Goal: Task Accomplishment & Management: Manage account settings

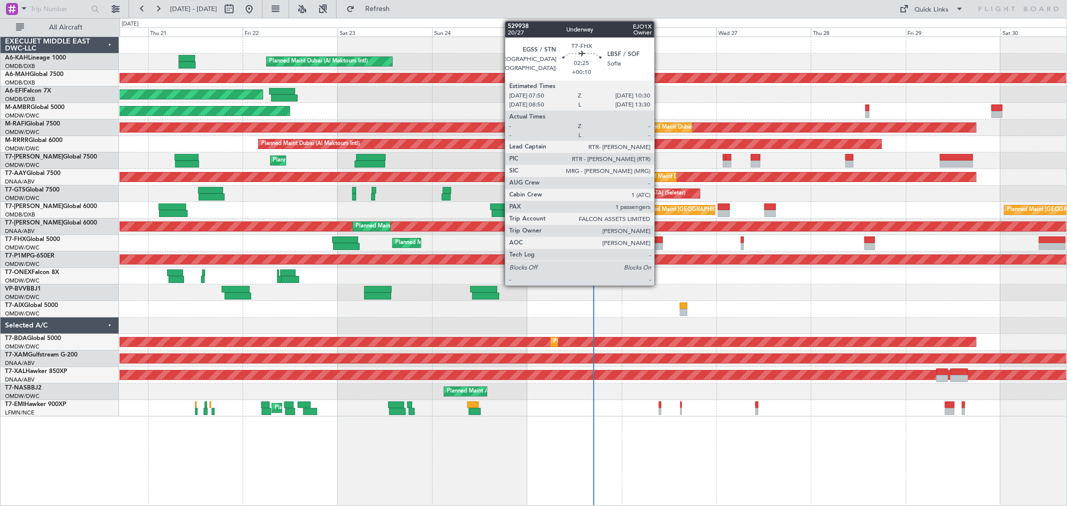
click at [659, 239] on div at bounding box center [657, 240] width 11 height 7
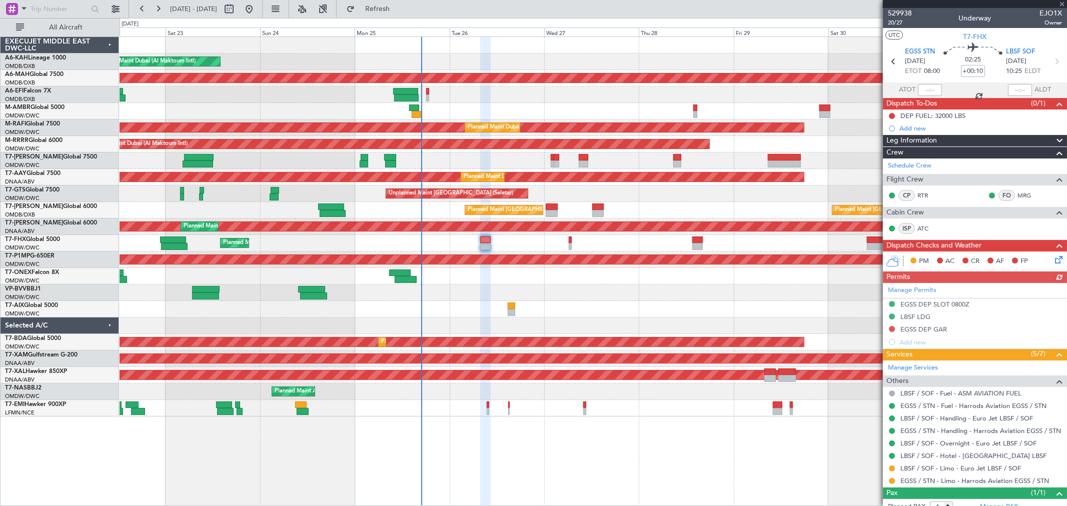
click at [550, 241] on div "Planned Maint [GEOGRAPHIC_DATA] ([GEOGRAPHIC_DATA])" at bounding box center [593, 243] width 947 height 17
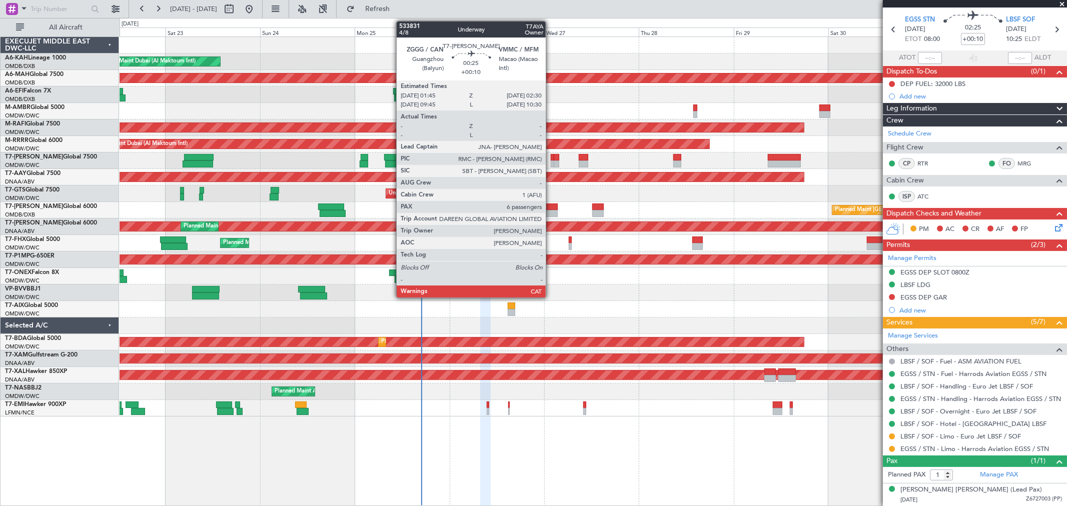
click at [551, 159] on div at bounding box center [552, 157] width 3 height 7
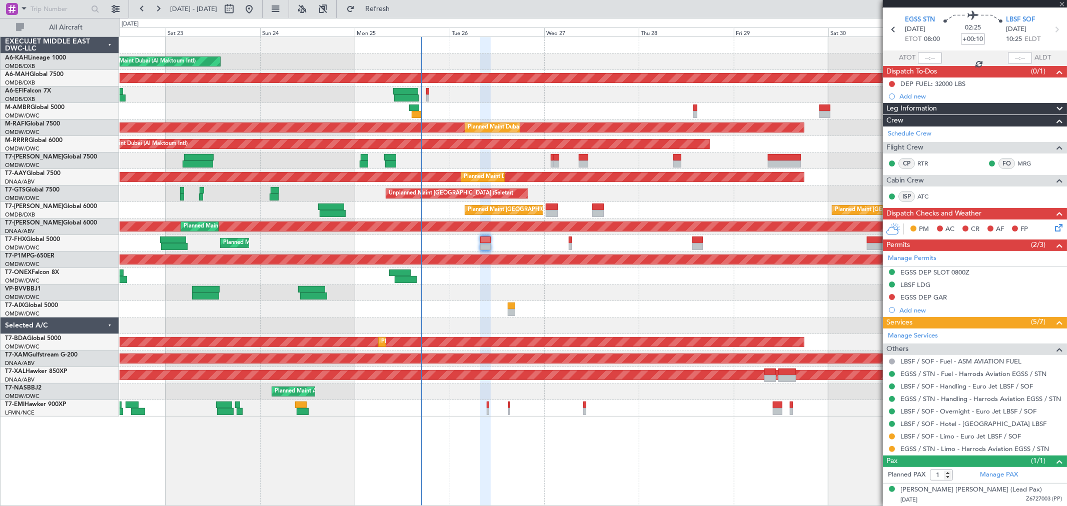
type input "6"
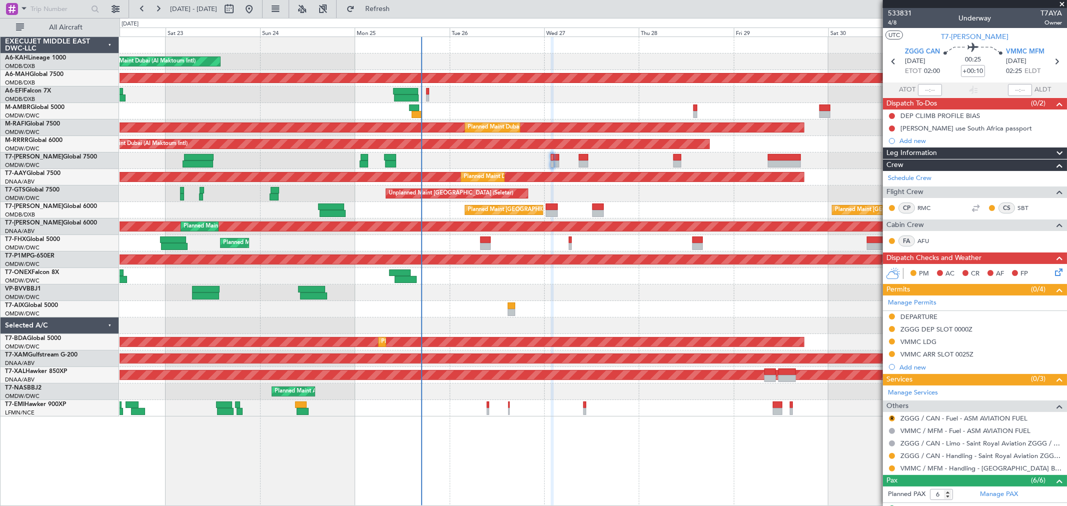
scroll to position [132, 0]
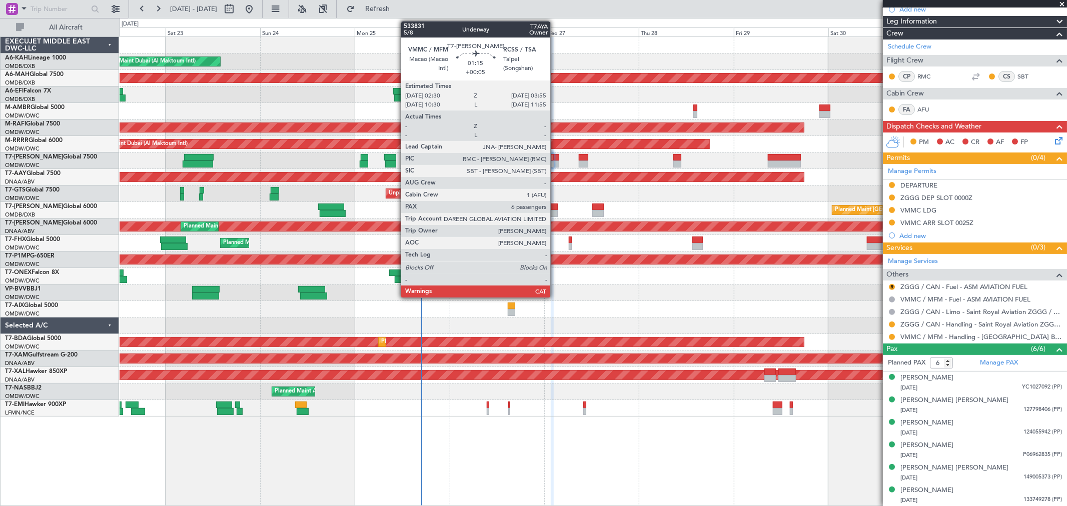
click at [555, 161] on div at bounding box center [557, 164] width 6 height 7
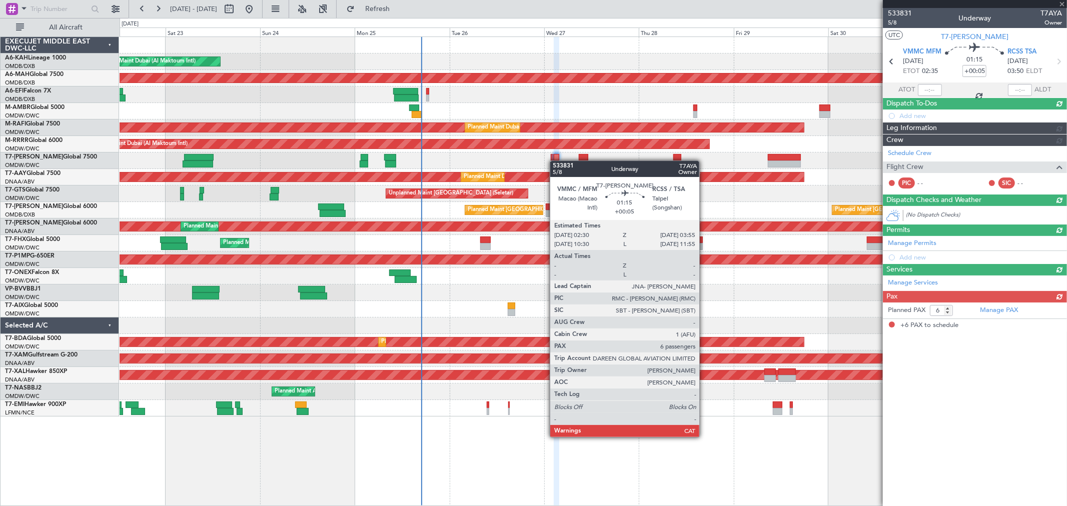
scroll to position [0, 0]
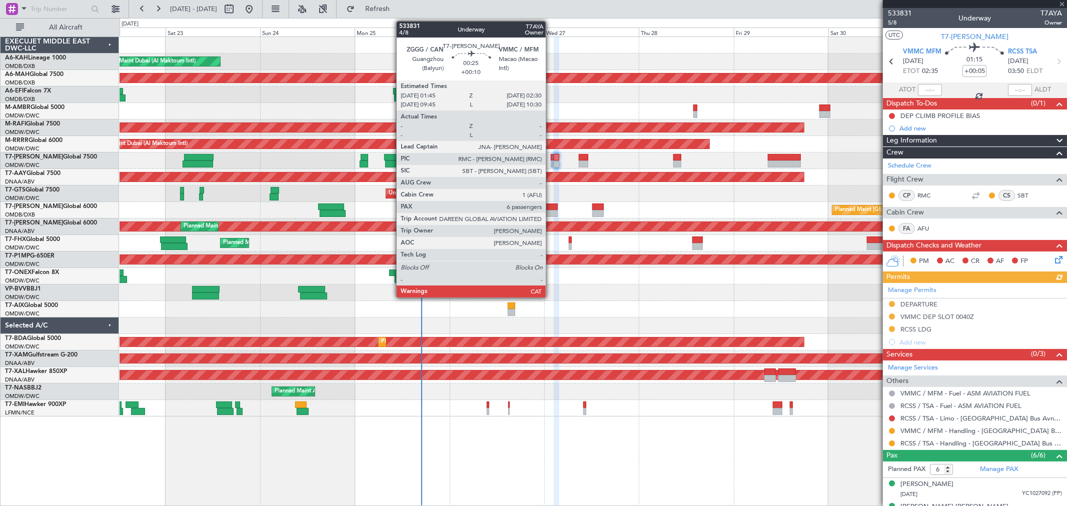
click at [551, 161] on div at bounding box center [552, 164] width 3 height 7
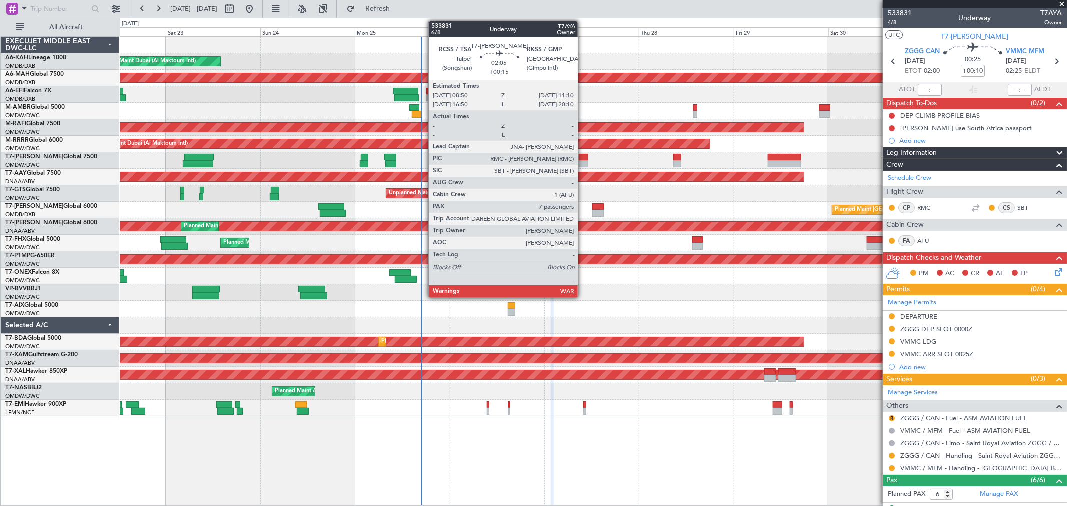
click at [583, 159] on div at bounding box center [584, 157] width 10 height 7
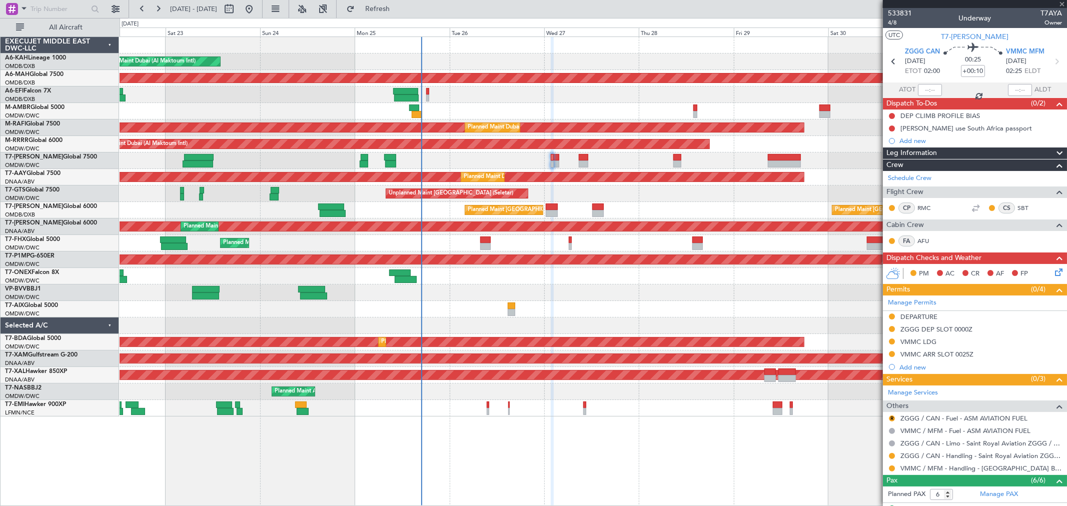
type input "+00:15"
type input "7"
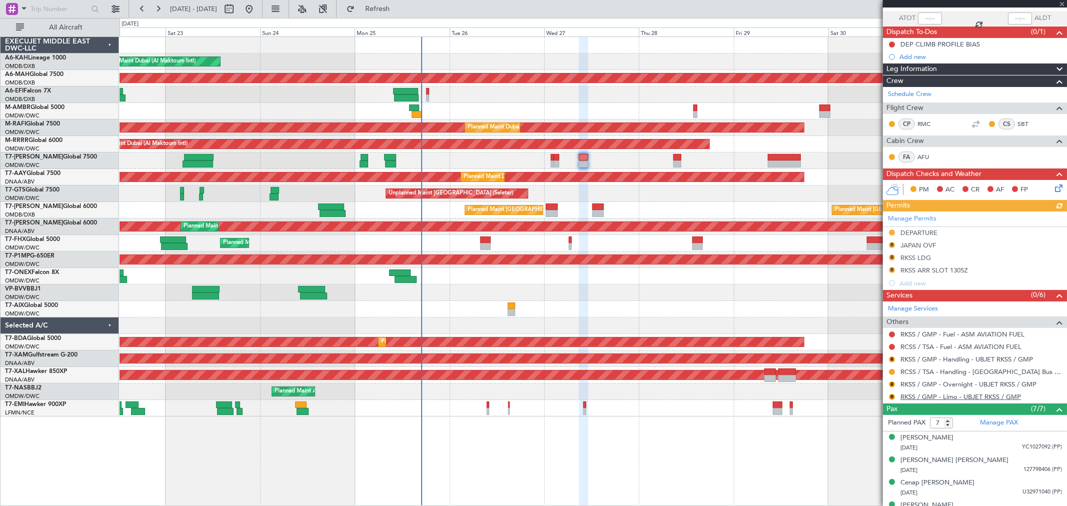
scroll to position [154, 0]
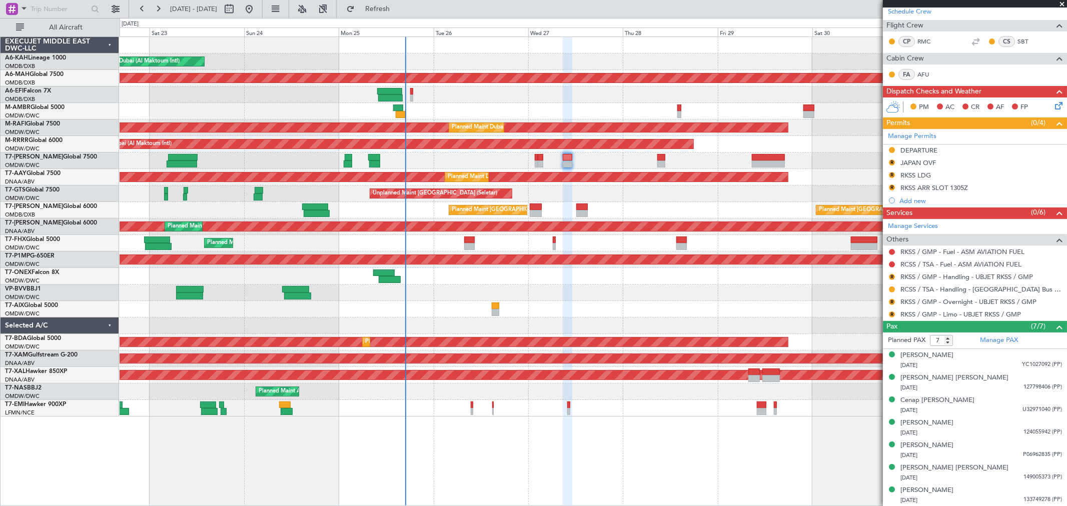
click at [582, 202] on div "Planned Maint Dubai (Al Maktoum Intl) Planned Maint [GEOGRAPHIC_DATA] ([GEOGRAP…" at bounding box center [593, 227] width 947 height 380
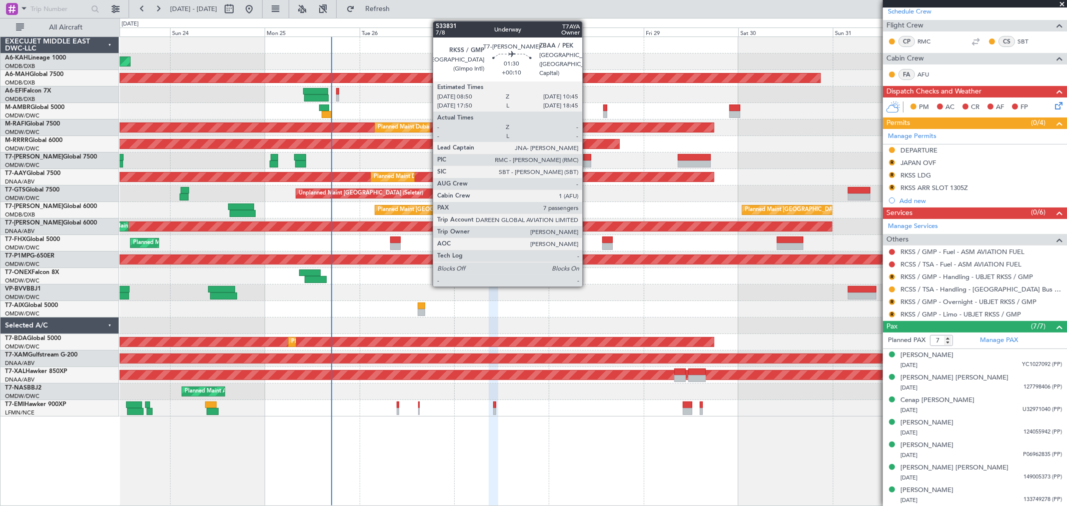
click at [587, 164] on div at bounding box center [587, 164] width 8 height 7
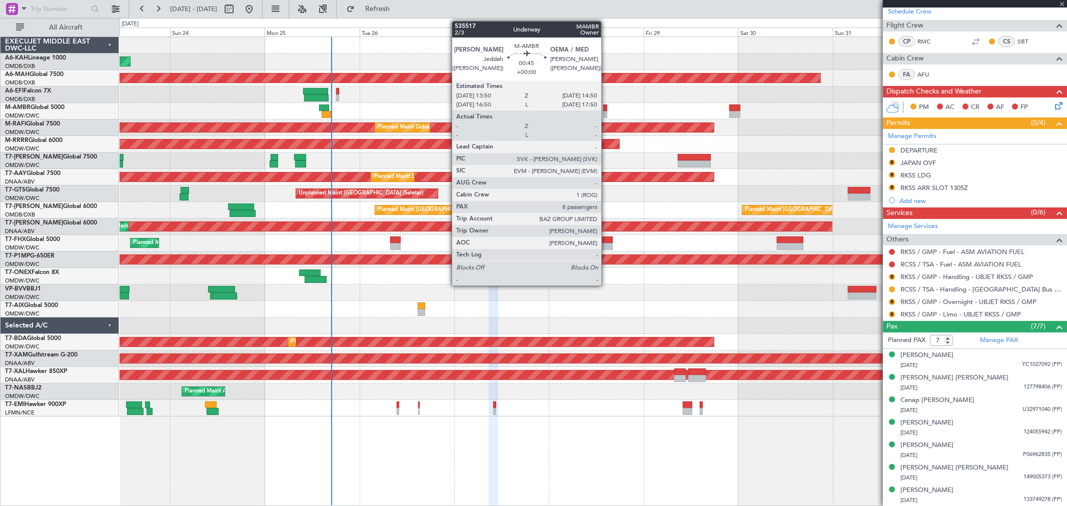
click at [606, 111] on div at bounding box center [605, 114] width 4 height 7
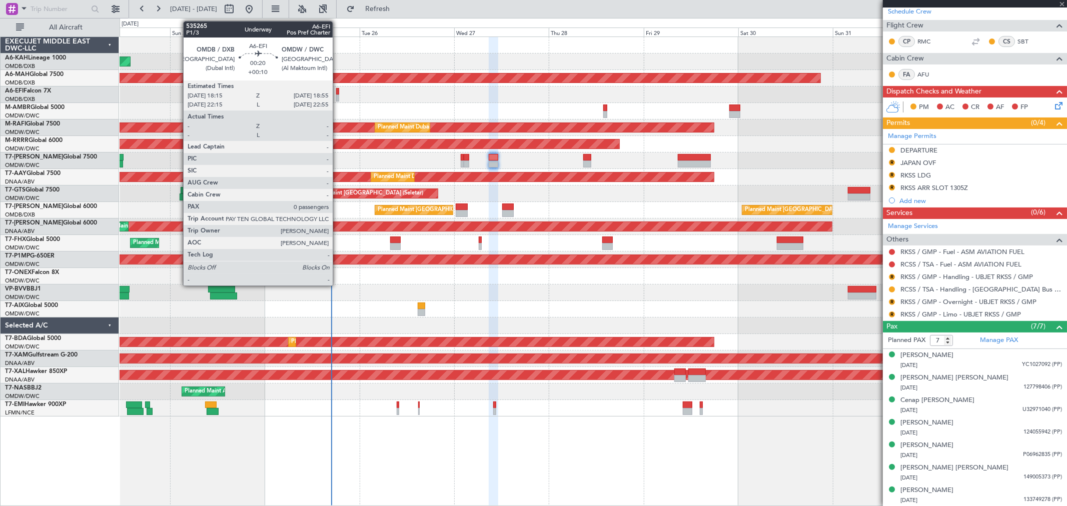
click at [338, 91] on div at bounding box center [337, 91] width 3 height 7
type input "8"
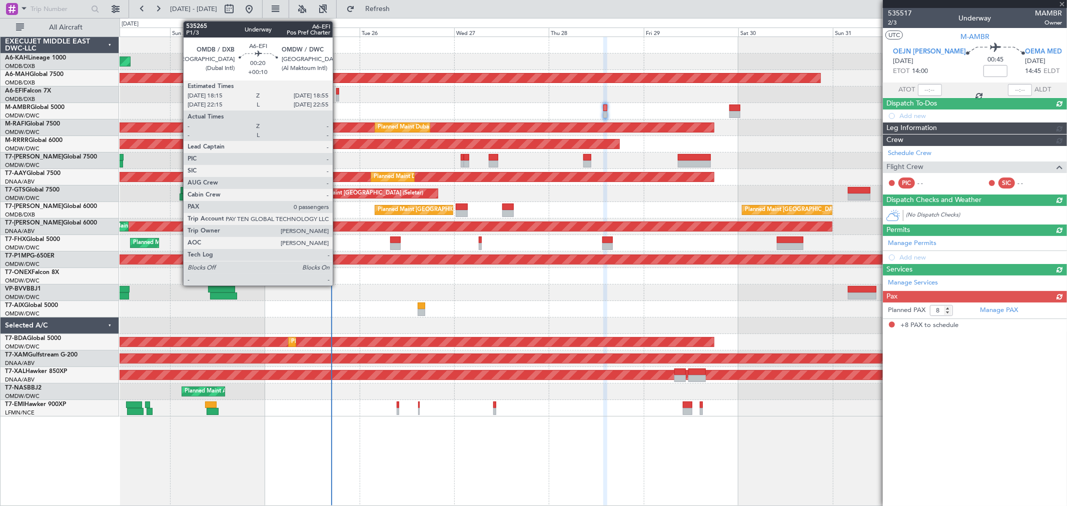
scroll to position [0, 0]
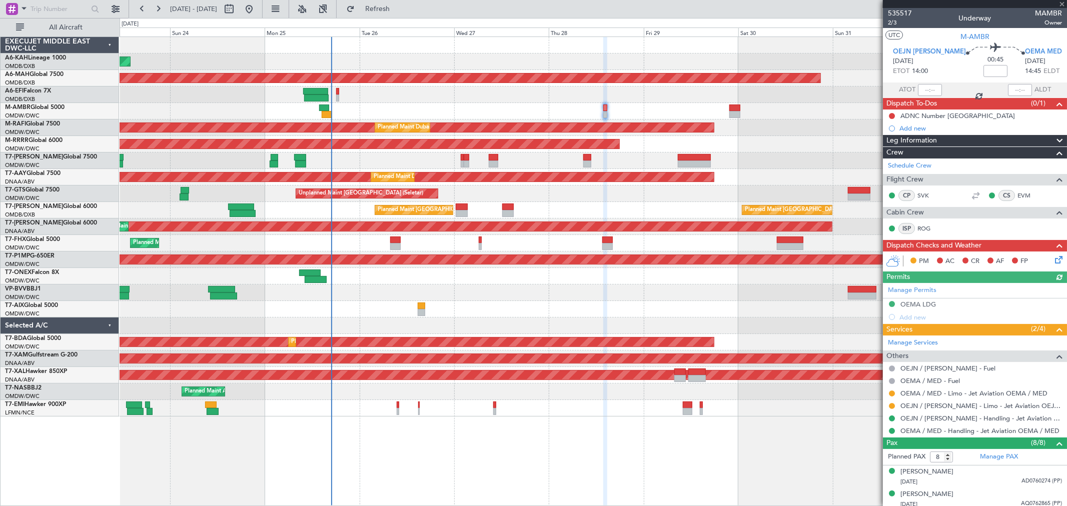
type input "+00:10"
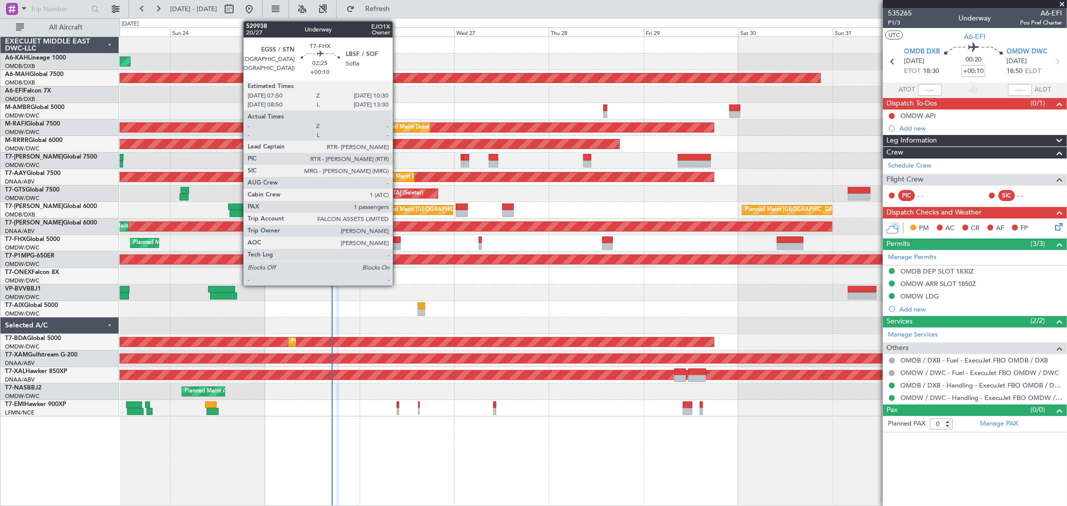
click at [398, 242] on div at bounding box center [395, 240] width 11 height 7
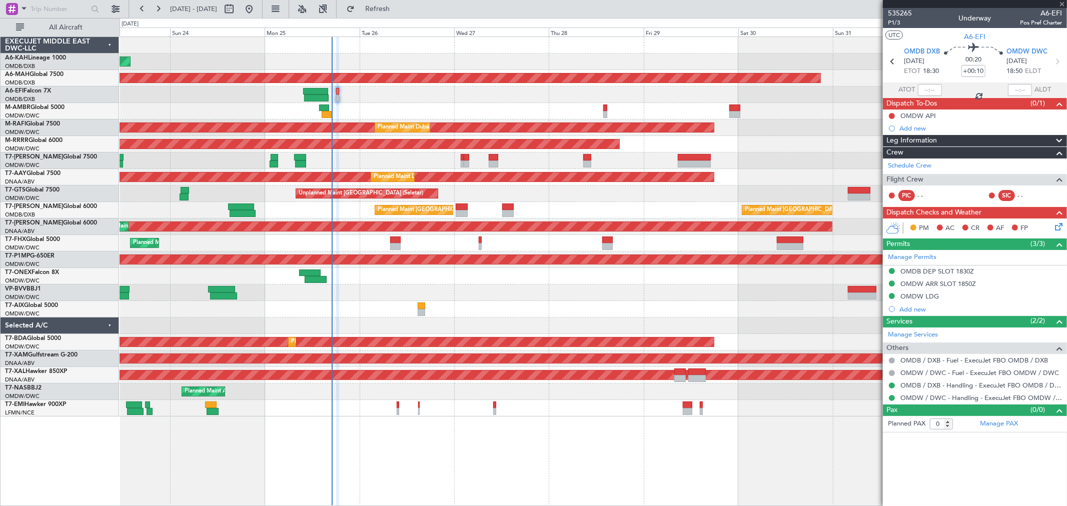
type input "1"
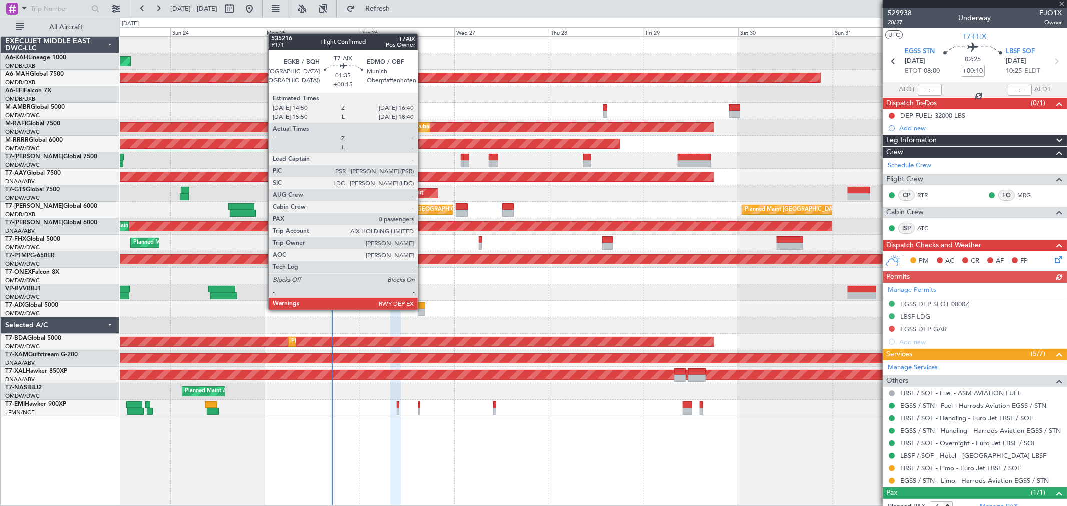
click at [423, 309] on div at bounding box center [422, 312] width 8 height 7
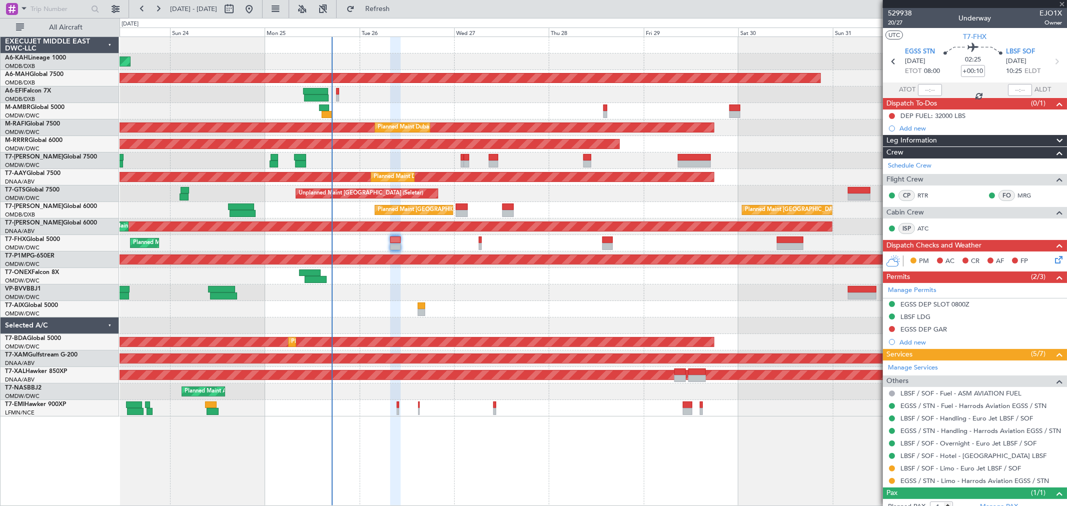
type input "+00:15"
type input "0"
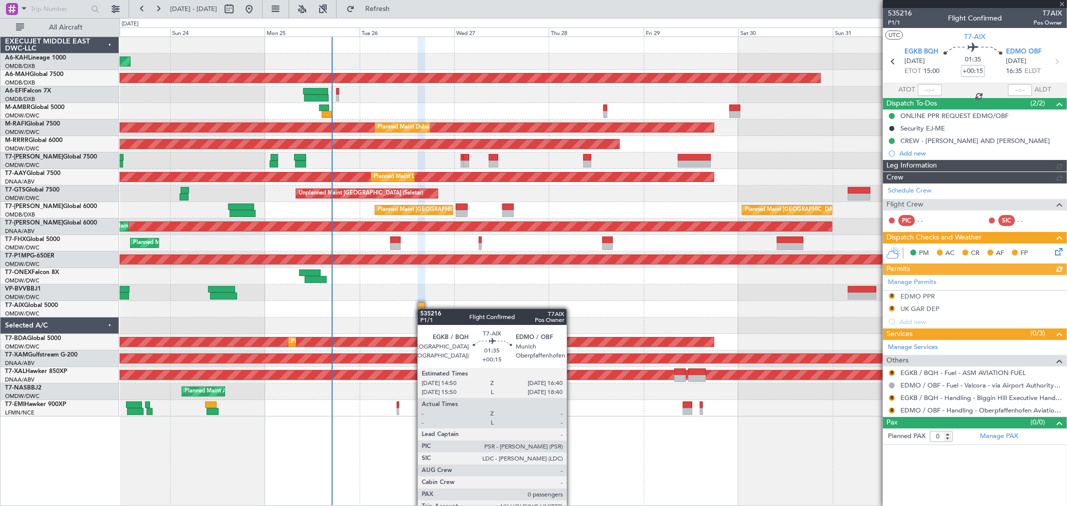
type input "[PERSON_NAME] (ANI)"
type input "7069"
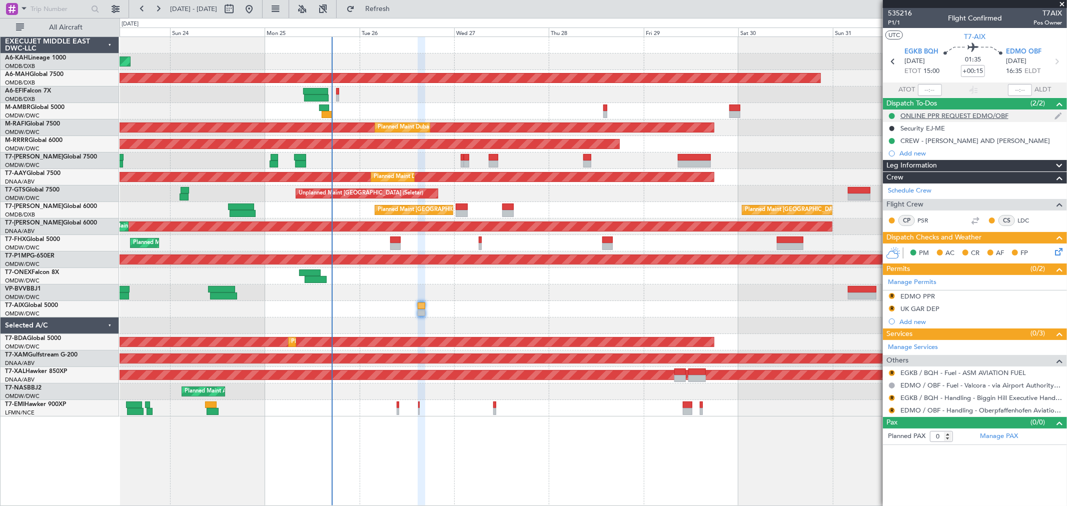
click at [992, 116] on div "ONLINE PPR REQUEST EDMO/OBF" at bounding box center [954, 116] width 108 height 9
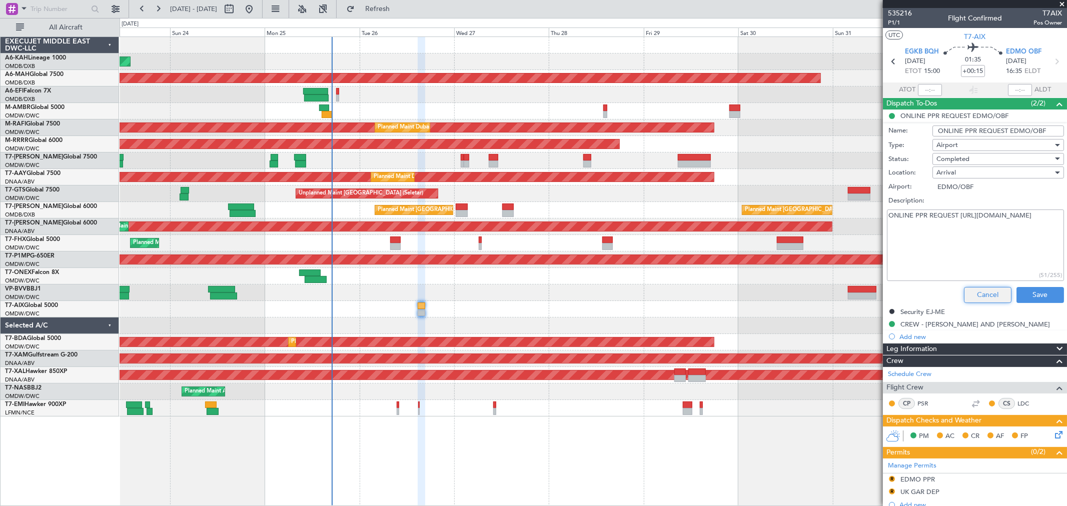
click at [986, 290] on button "Cancel" at bounding box center [988, 295] width 48 height 16
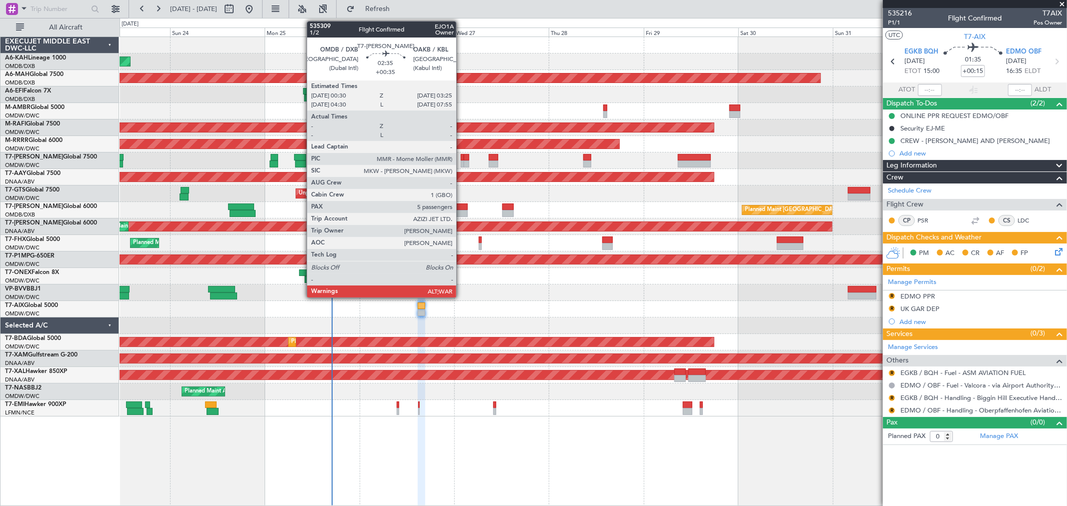
click at [461, 209] on div at bounding box center [462, 207] width 12 height 7
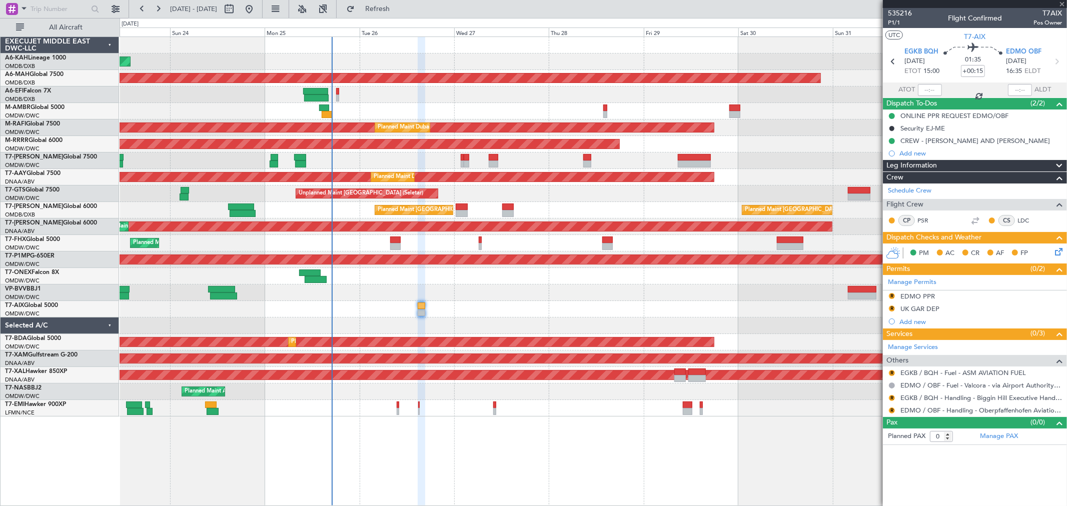
type input "+00:35"
type input "5"
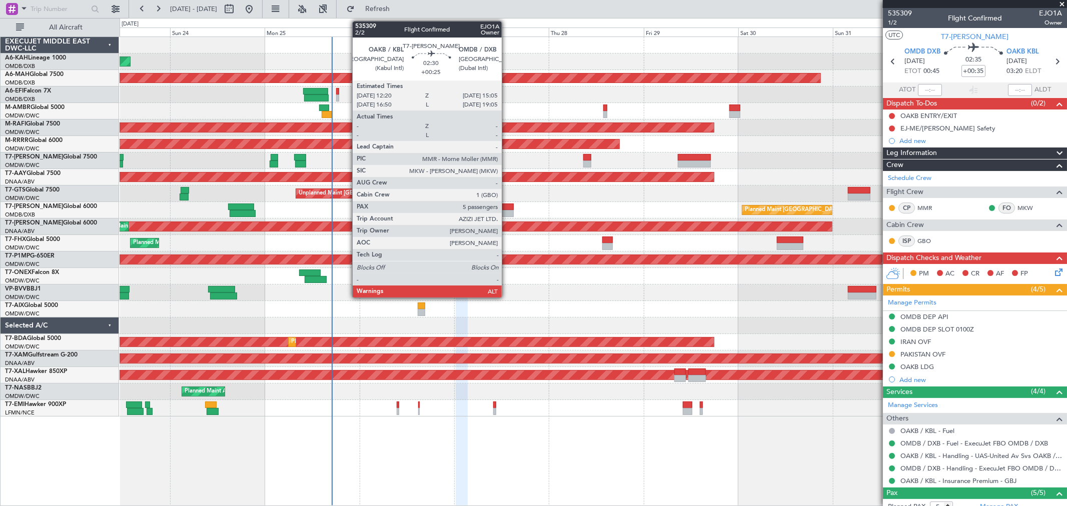
click at [507, 211] on div at bounding box center [507, 213] width 11 height 7
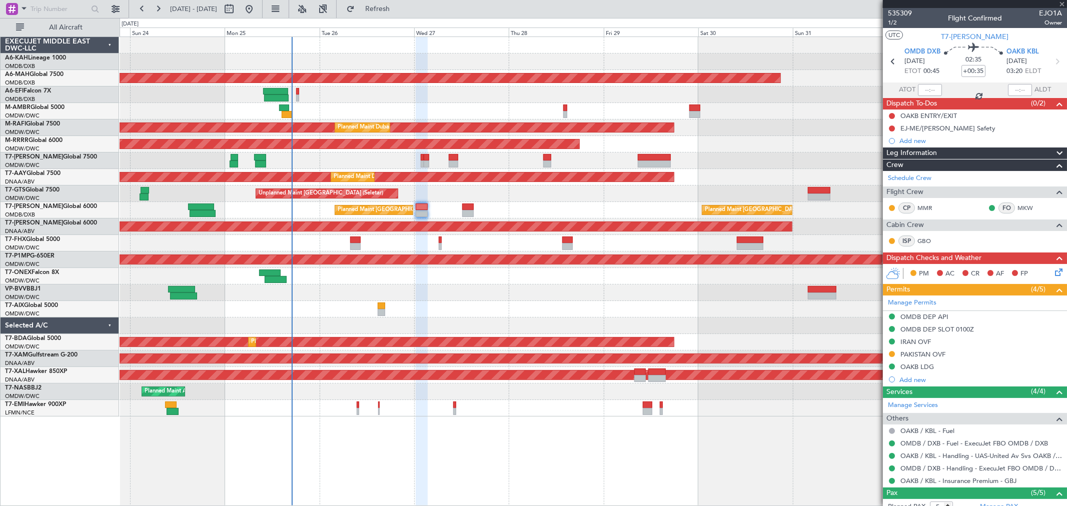
click at [471, 196] on div "Unplanned Maint [GEOGRAPHIC_DATA] (Seletar)" at bounding box center [593, 194] width 947 height 17
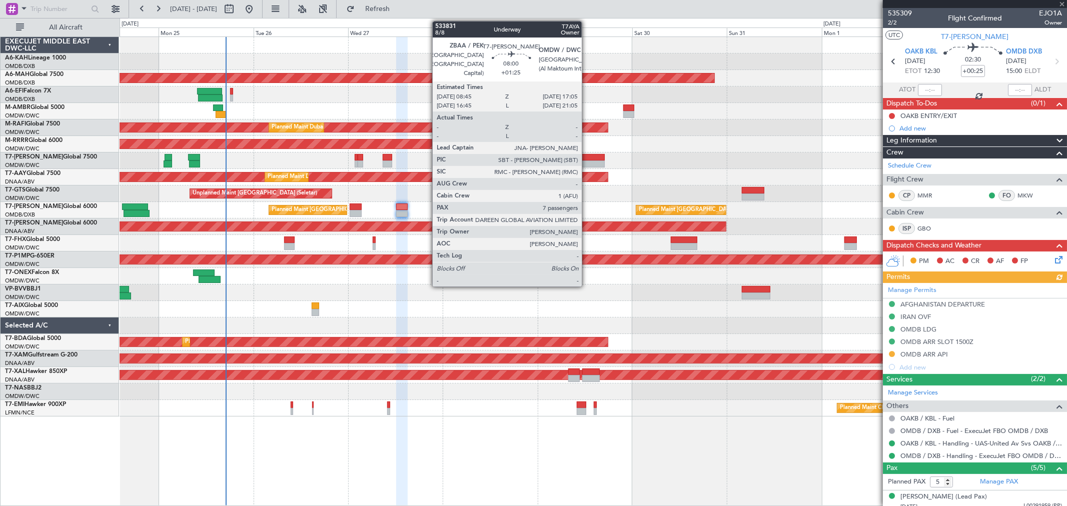
click at [587, 162] on div at bounding box center [588, 164] width 33 height 7
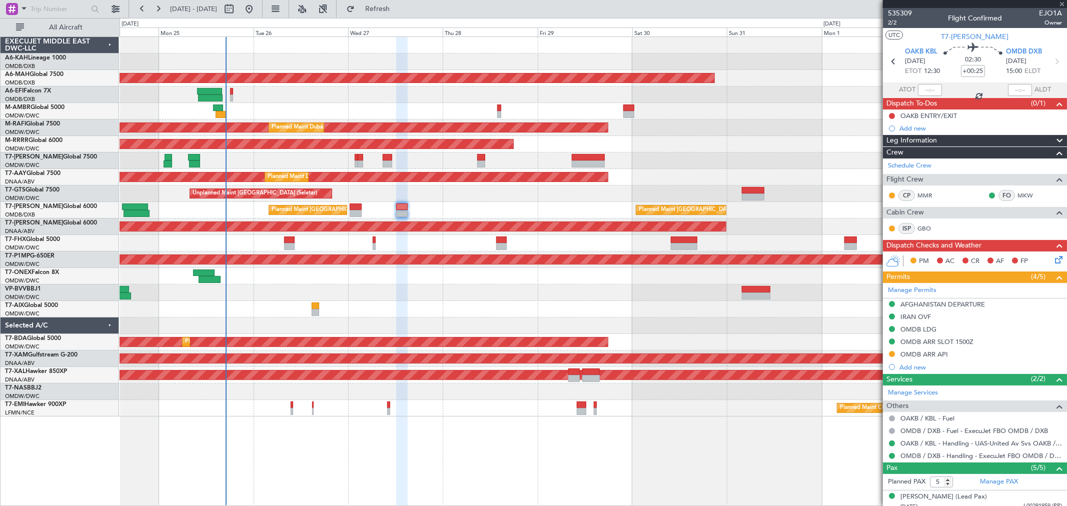
type input "+01:25"
type input "7"
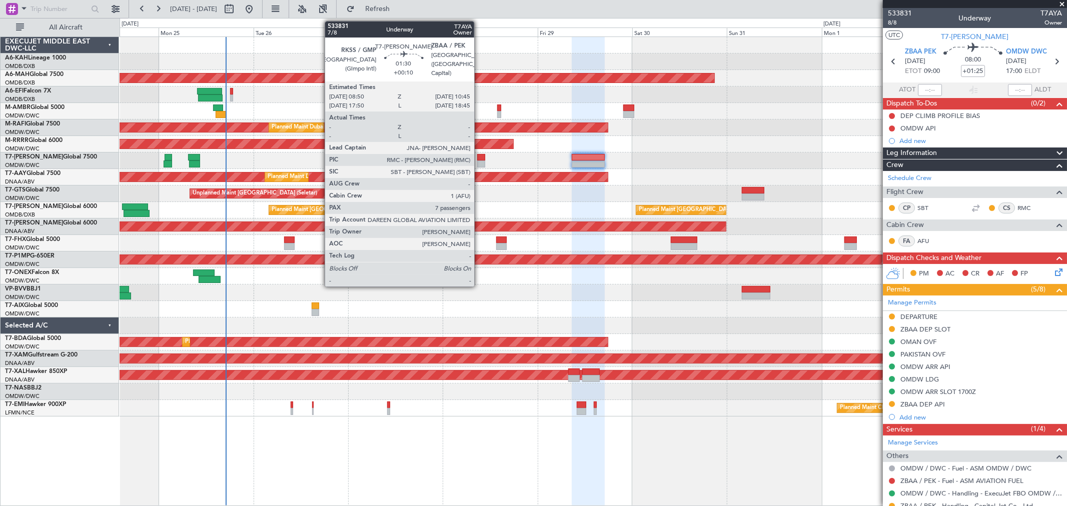
click at [479, 163] on div at bounding box center [481, 164] width 8 height 7
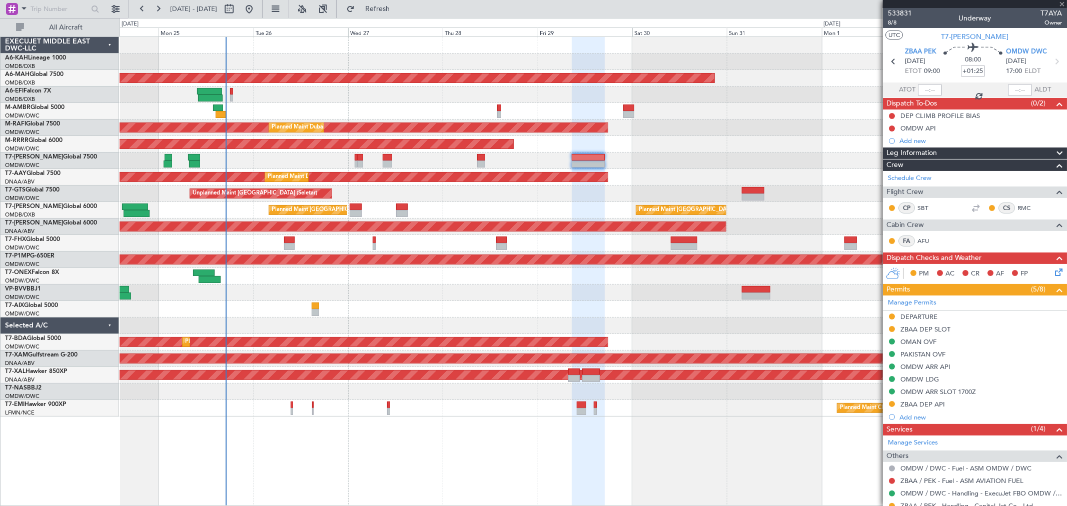
type input "+00:10"
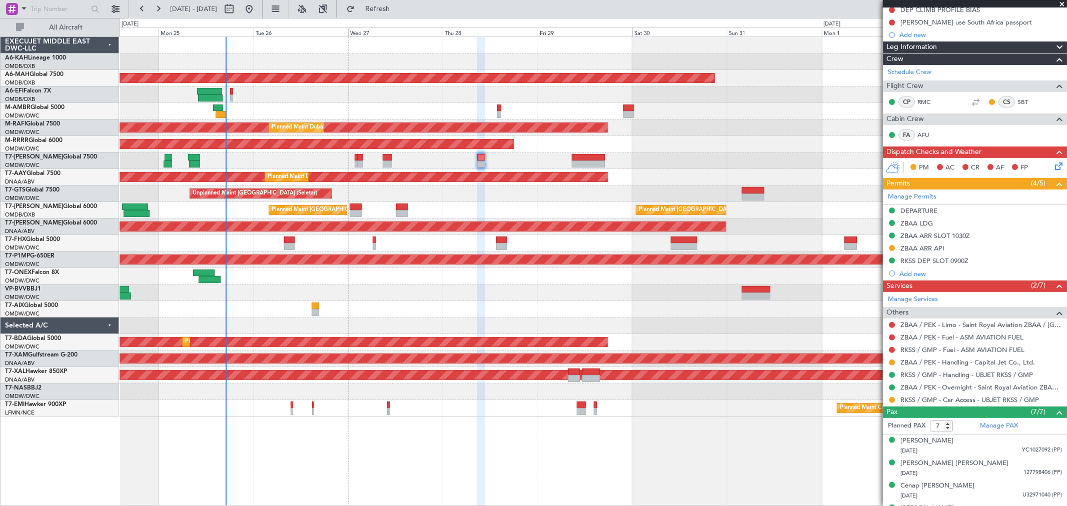
scroll to position [192, 0]
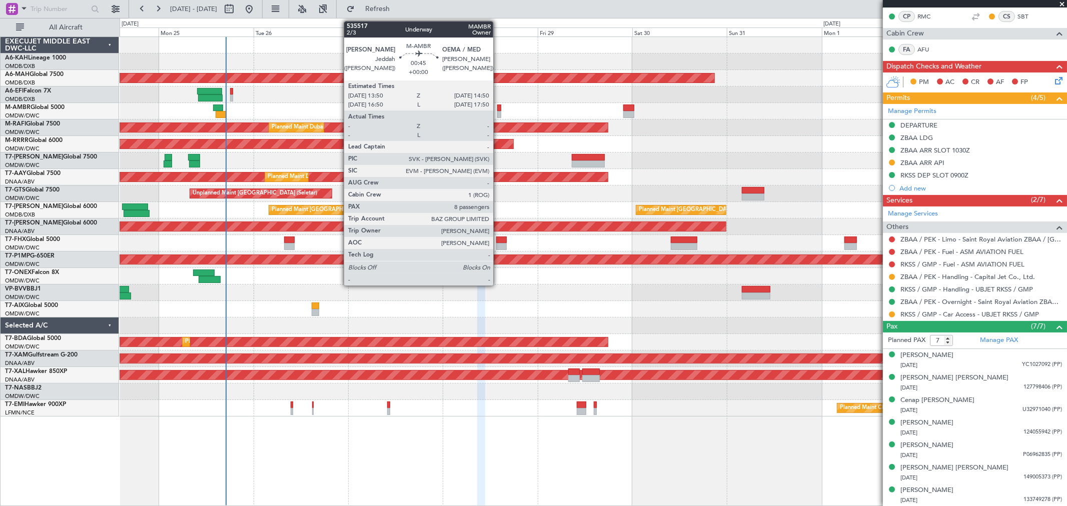
click at [498, 113] on div at bounding box center [499, 114] width 4 height 7
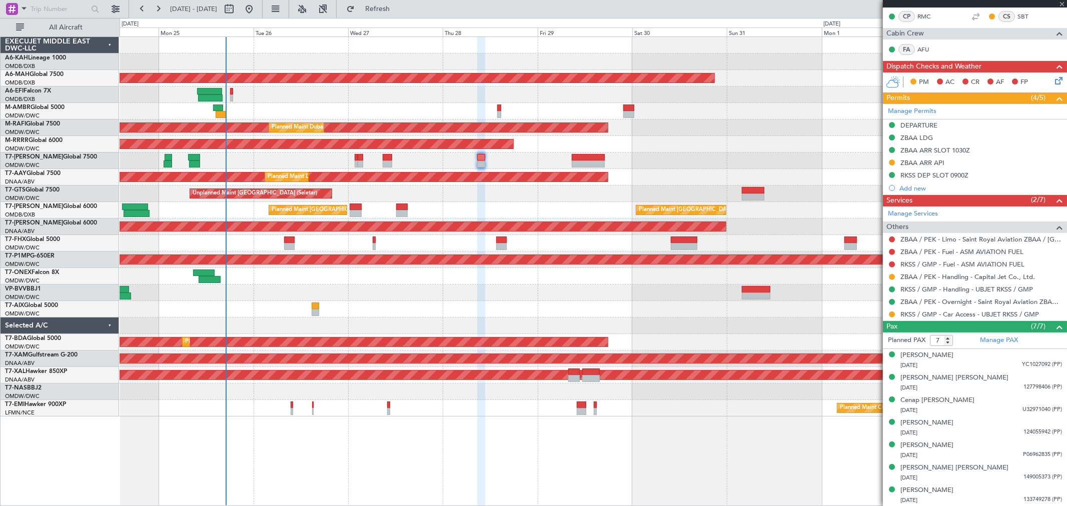
type input "8"
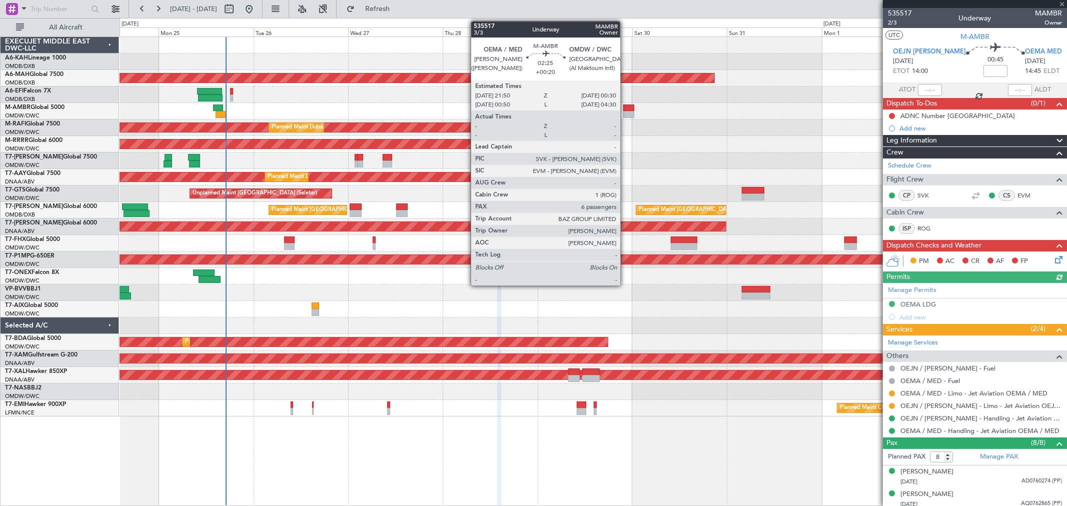
click at [625, 112] on div at bounding box center [628, 114] width 11 height 7
click at [629, 112] on div at bounding box center [628, 114] width 11 height 7
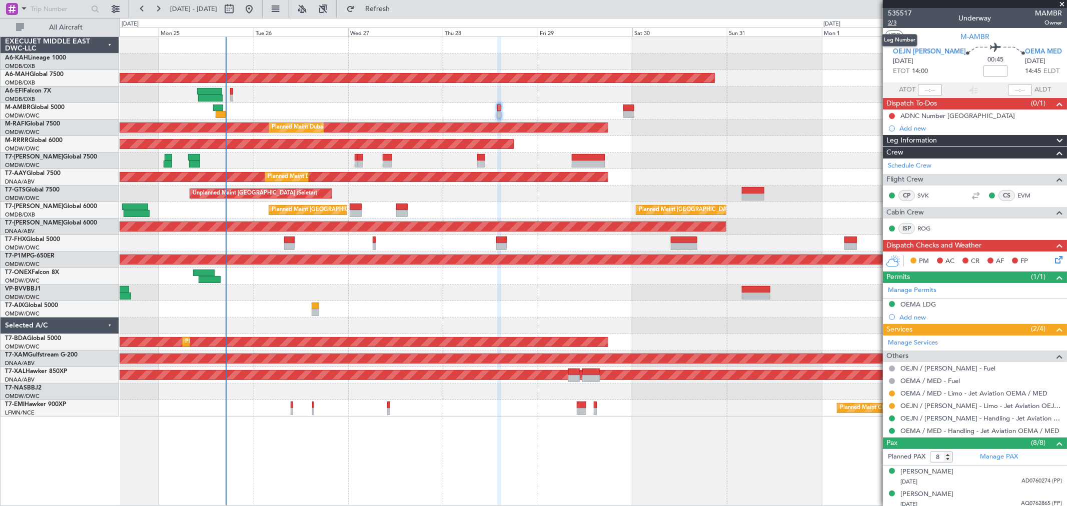
click at [901, 22] on span "2/3" at bounding box center [900, 23] width 24 height 9
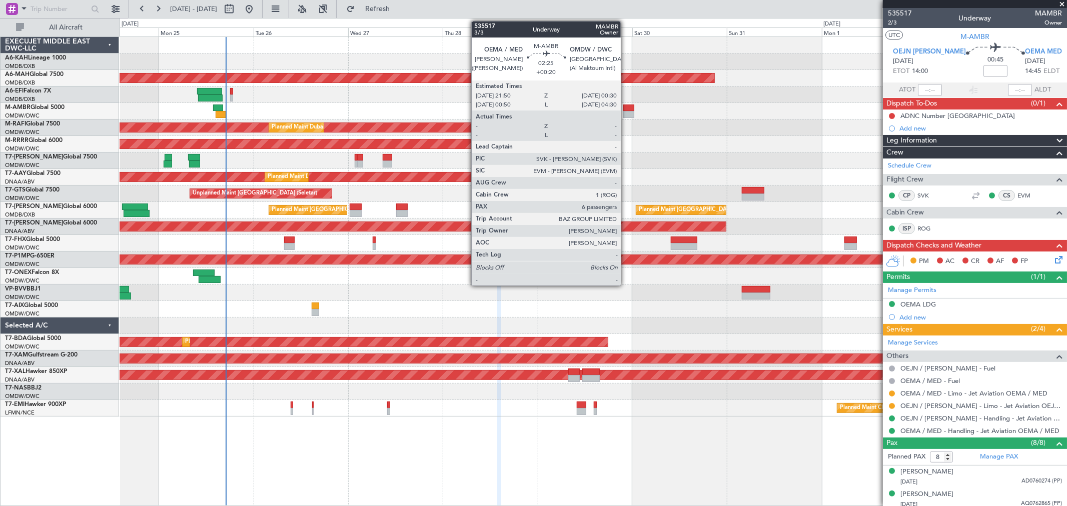
click at [626, 113] on div at bounding box center [628, 114] width 11 height 7
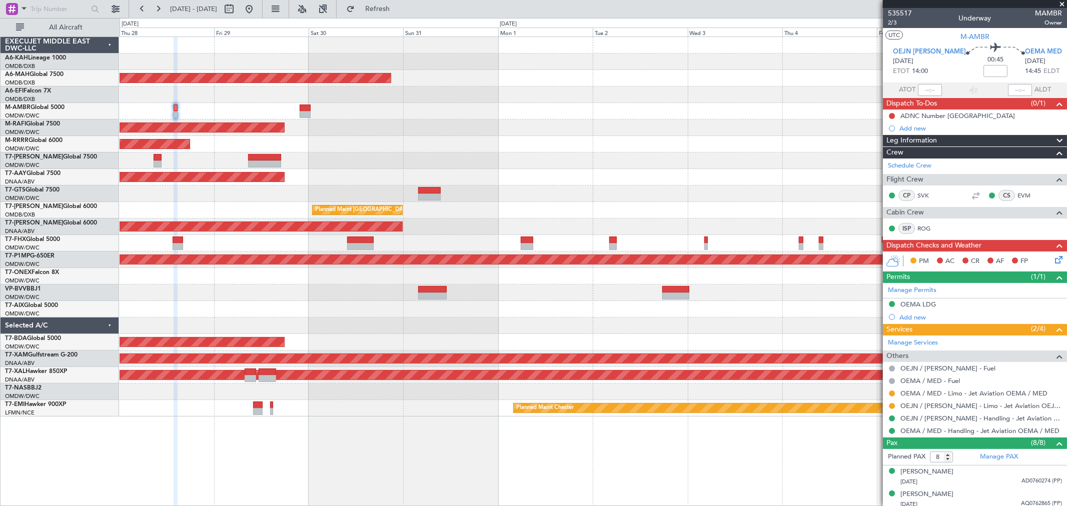
click at [366, 169] on div "Planned Maint [GEOGRAPHIC_DATA] ([GEOGRAPHIC_DATA] Intl) AOG Maint [GEOGRAPHIC_…" at bounding box center [593, 227] width 947 height 380
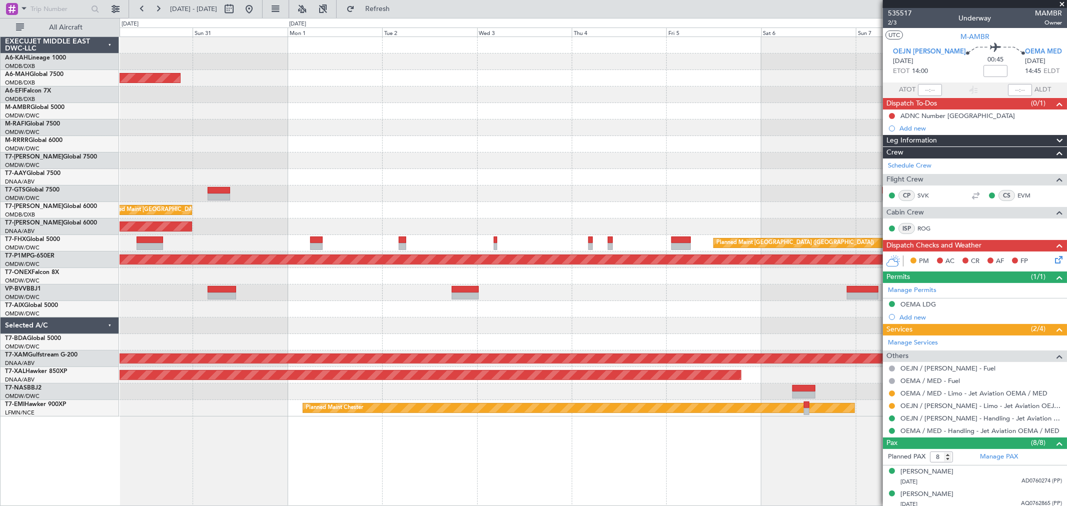
click at [321, 183] on div "Unplanned Maint [GEOGRAPHIC_DATA] (Al Maktoum Intl)" at bounding box center [593, 177] width 947 height 17
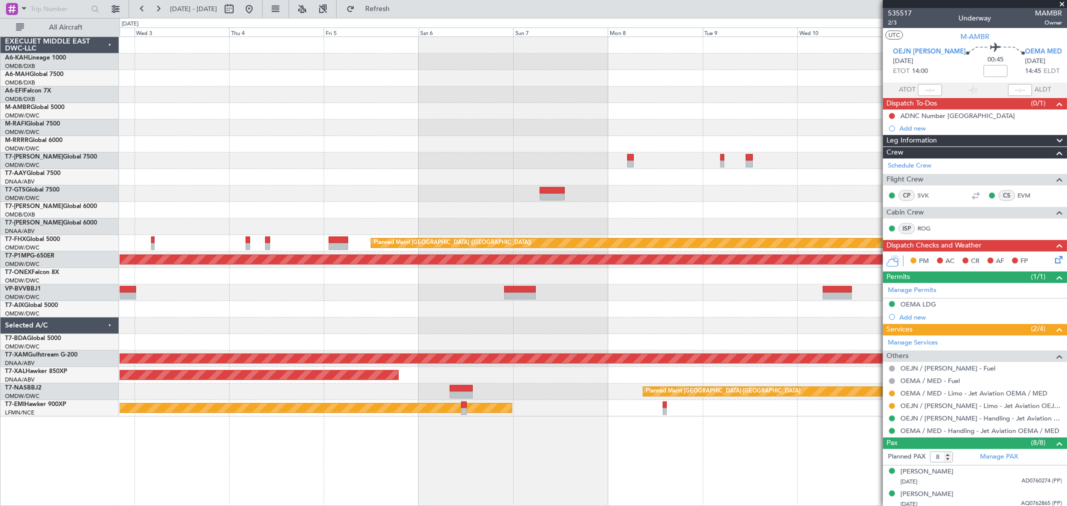
click at [305, 183] on div at bounding box center [593, 177] width 947 height 17
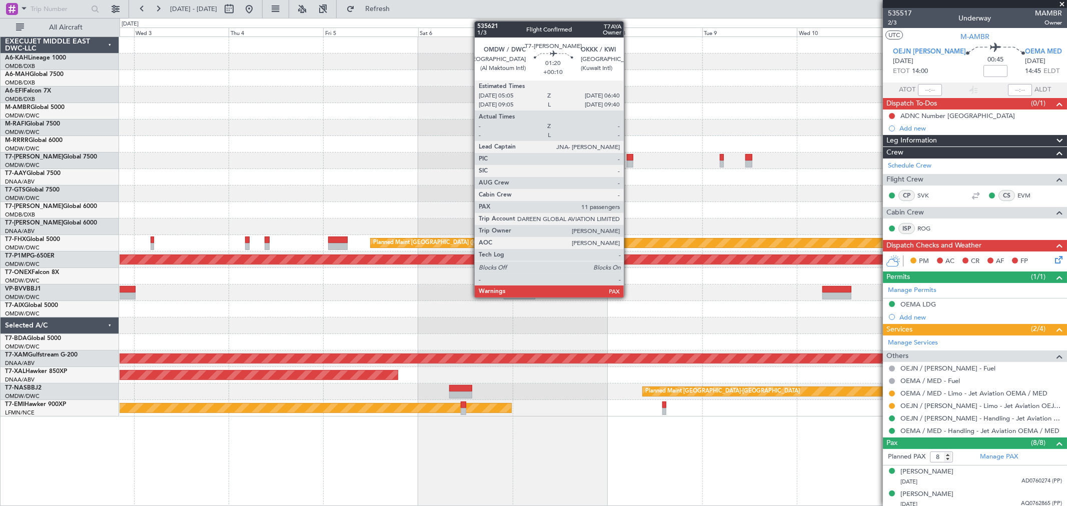
click at [629, 158] on div at bounding box center [630, 157] width 7 height 7
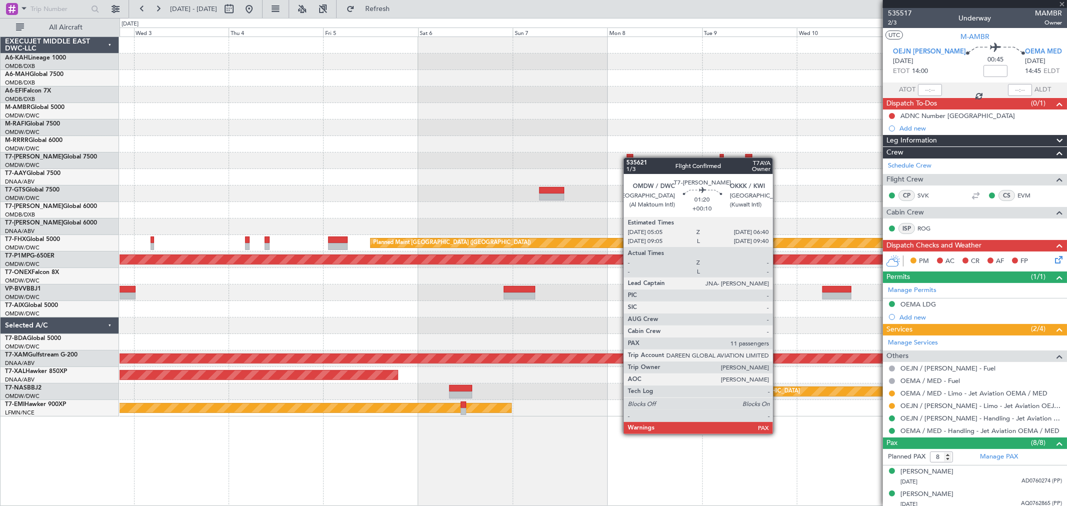
type input "+00:10"
type input "11"
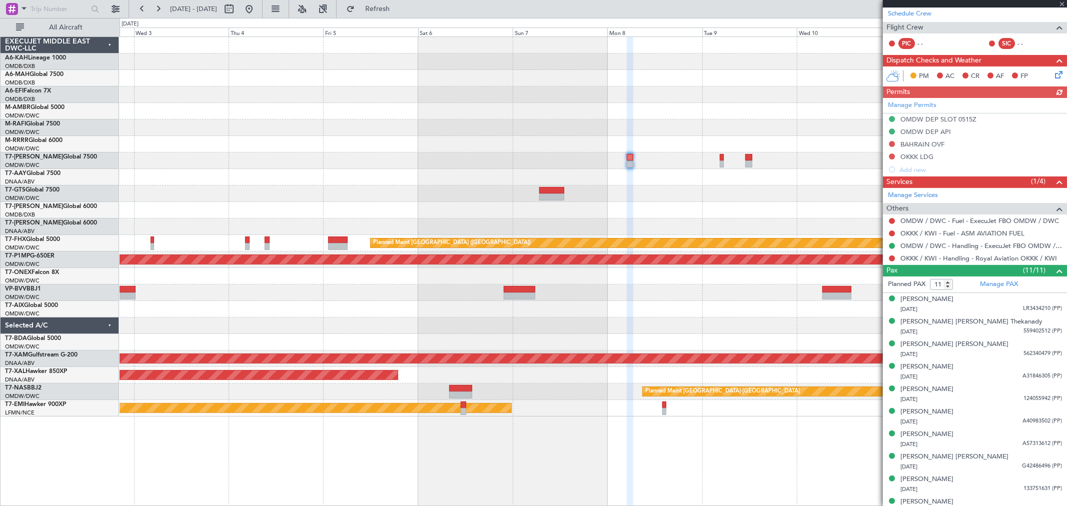
scroll to position [211, 0]
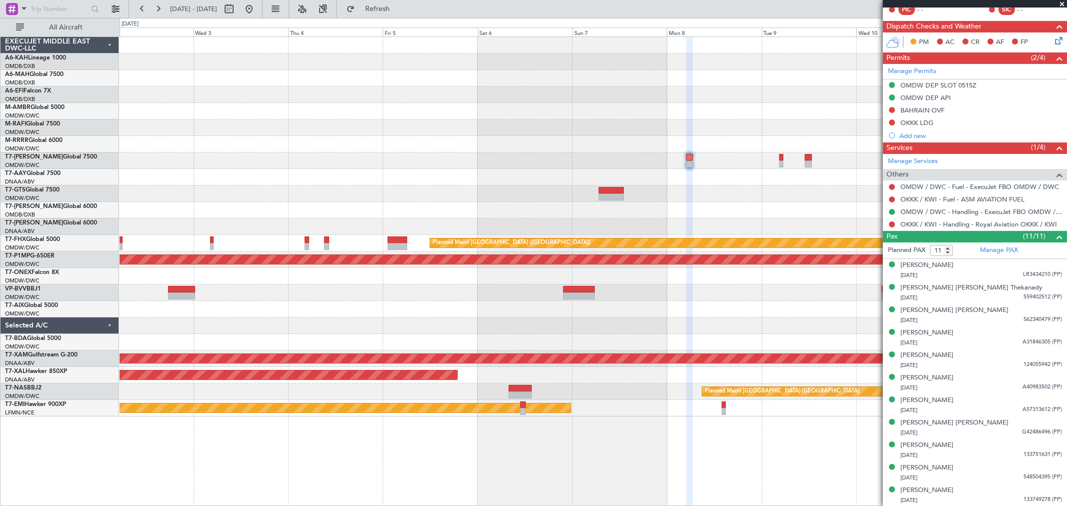
click at [656, 133] on div "Planned Maint [GEOGRAPHIC_DATA] ([GEOGRAPHIC_DATA] Intl) Planned Maint [GEOGRAP…" at bounding box center [593, 227] width 947 height 380
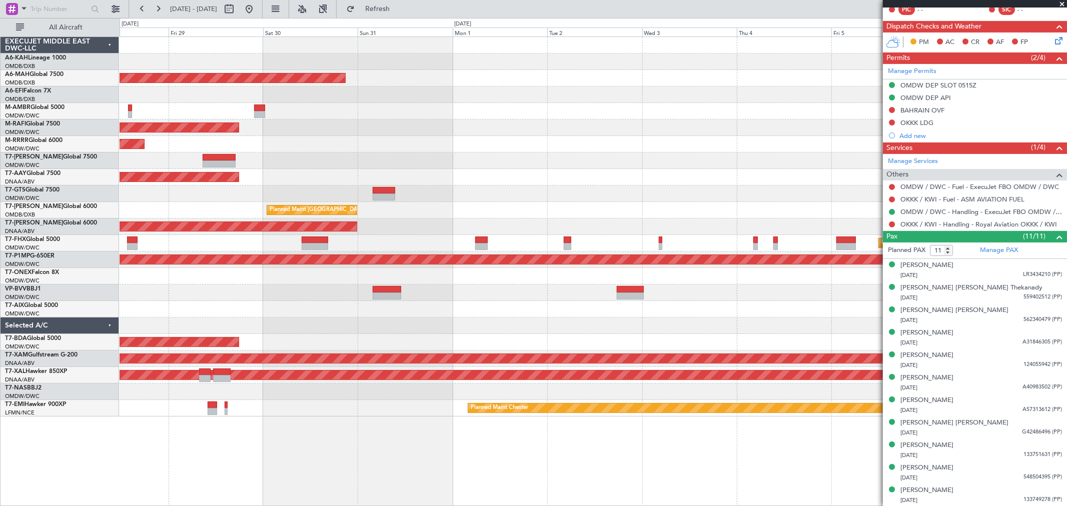
click at [778, 177] on div "Planned Maint [GEOGRAPHIC_DATA] ([GEOGRAPHIC_DATA] Intl) Planned Maint [GEOGRAP…" at bounding box center [593, 227] width 947 height 380
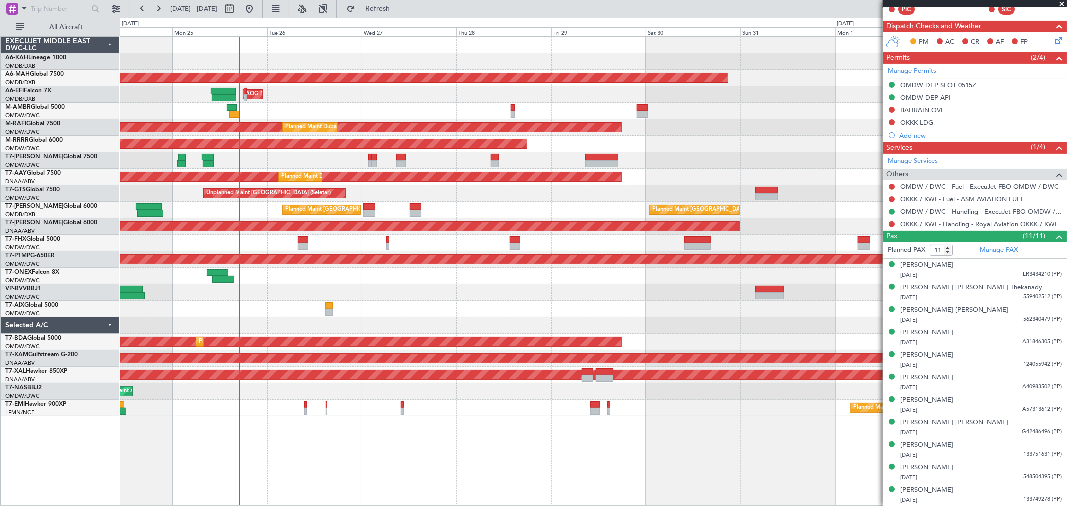
click at [856, 172] on div "Unplanned Maint [GEOGRAPHIC_DATA] (Al Maktoum Intl) Planned Maint [GEOGRAPHIC_D…" at bounding box center [593, 177] width 947 height 17
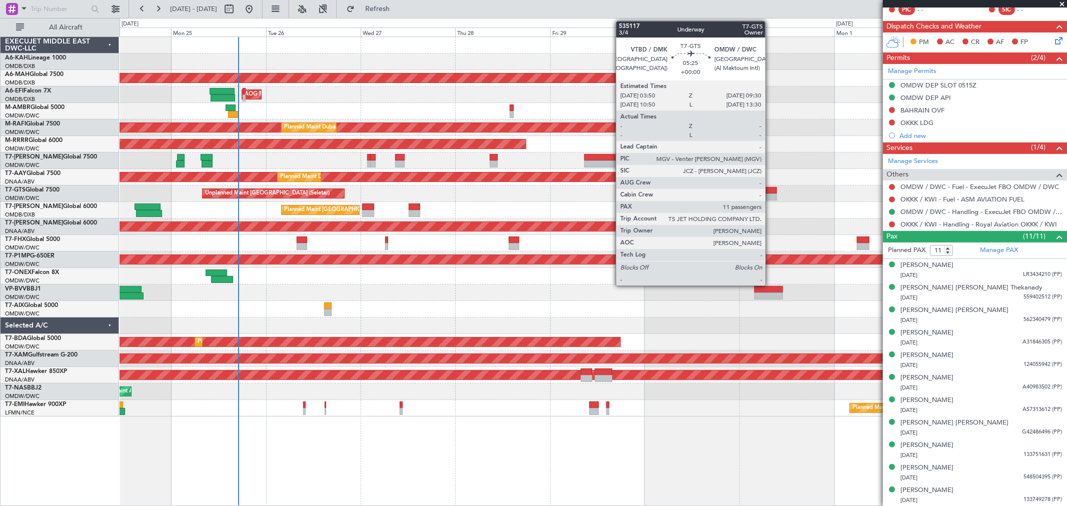
click at [770, 194] on div at bounding box center [765, 197] width 23 height 7
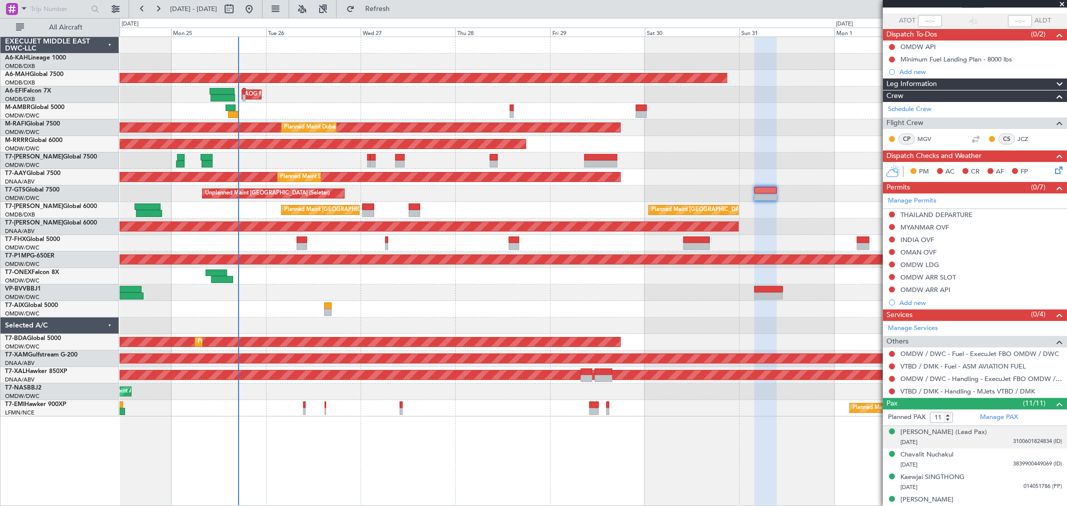
scroll to position [0, 0]
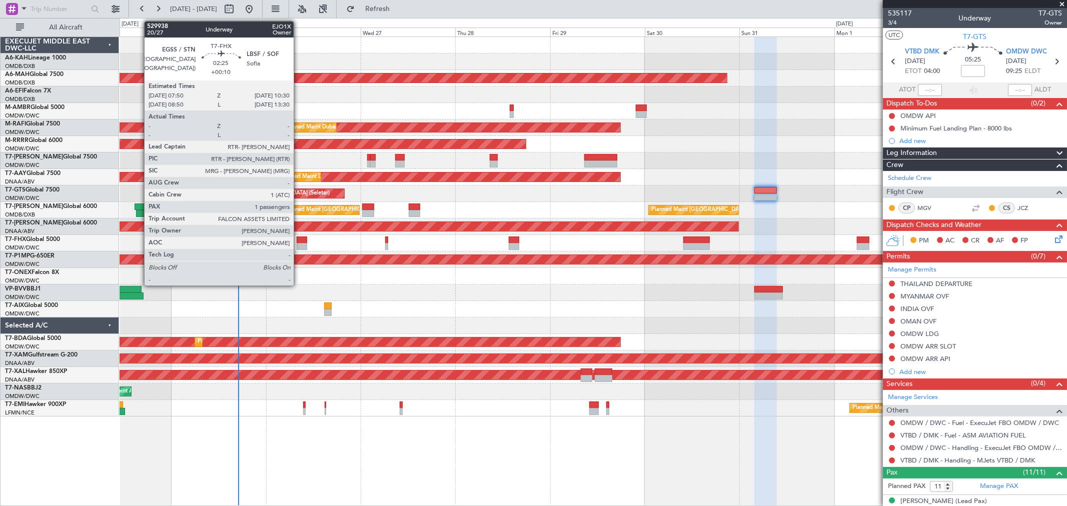
click at [299, 246] on div at bounding box center [302, 246] width 11 height 7
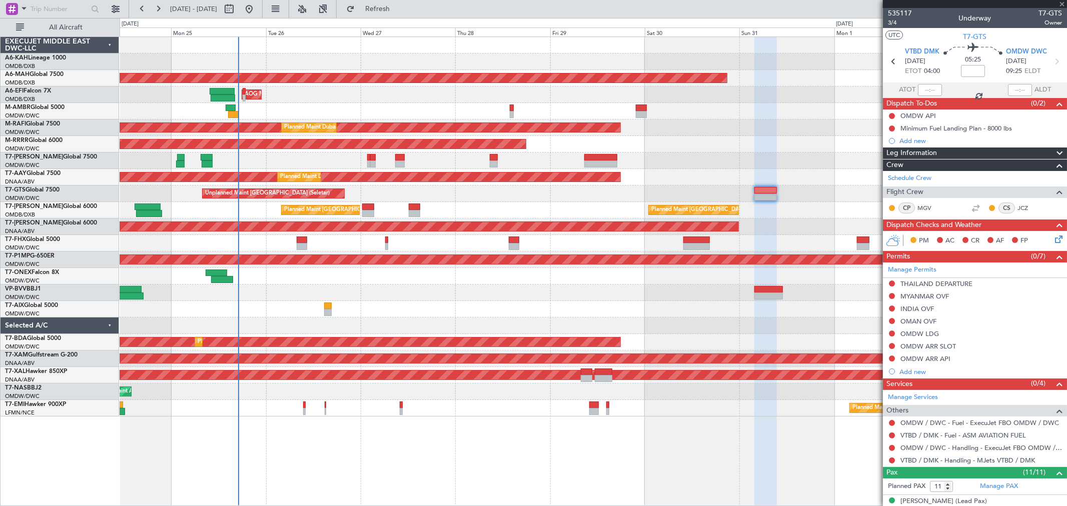
type input "+00:10"
type input "1"
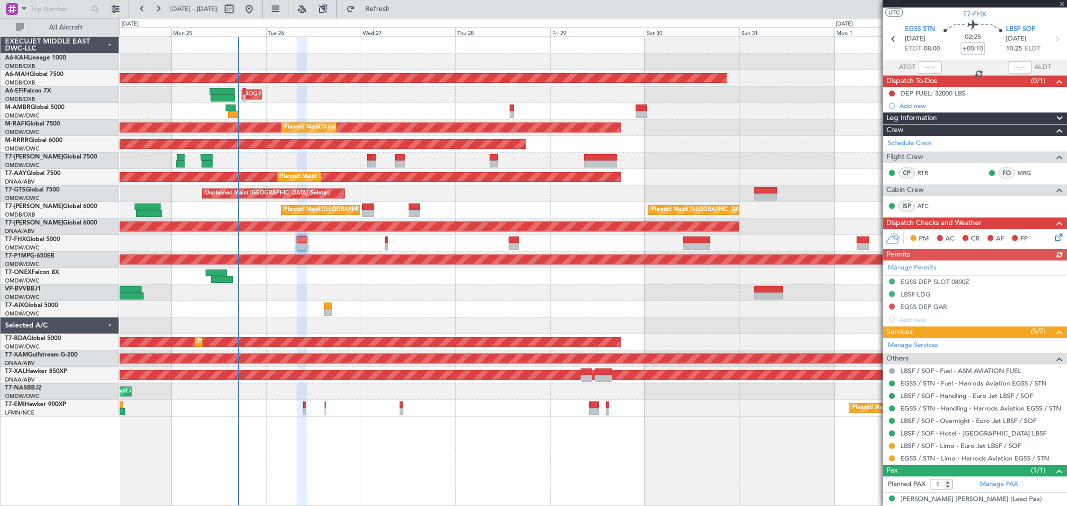
scroll to position [32, 0]
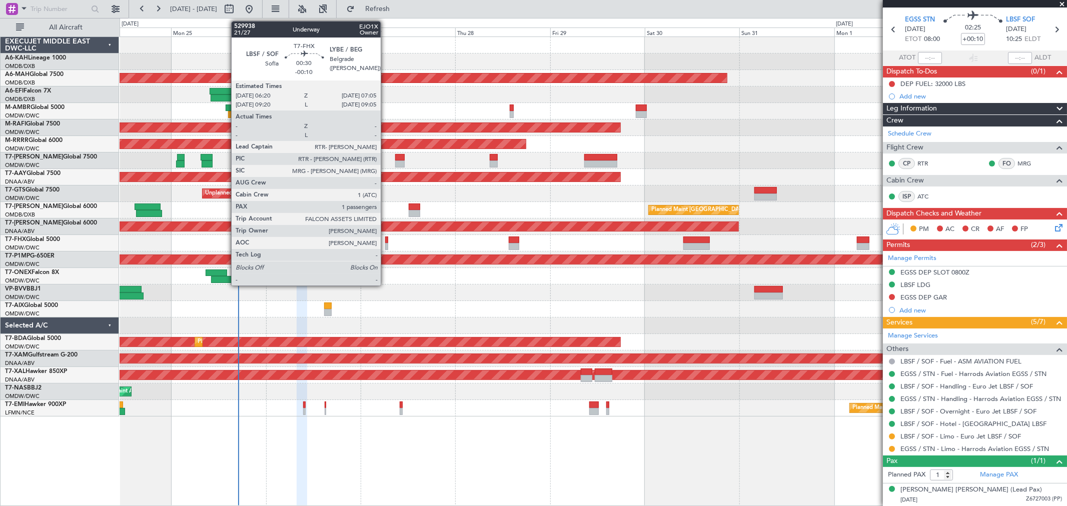
click at [386, 243] on div at bounding box center [386, 246] width 3 height 7
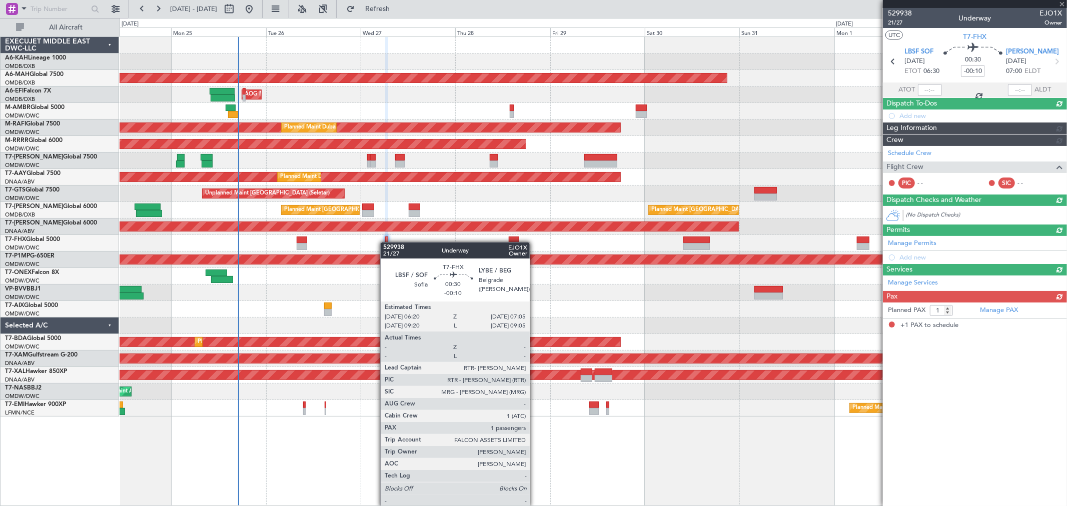
scroll to position [0, 0]
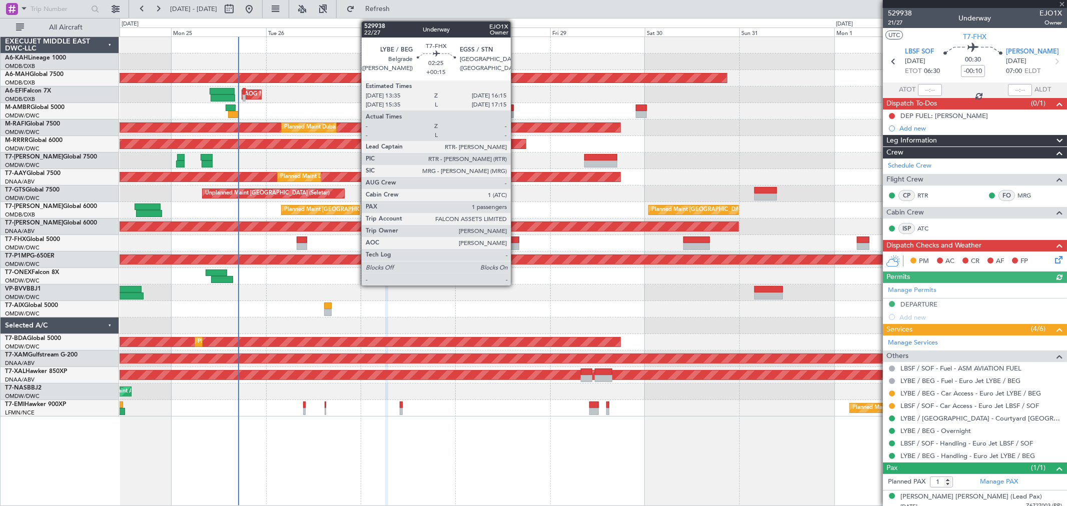
click at [516, 246] on div at bounding box center [514, 246] width 11 height 7
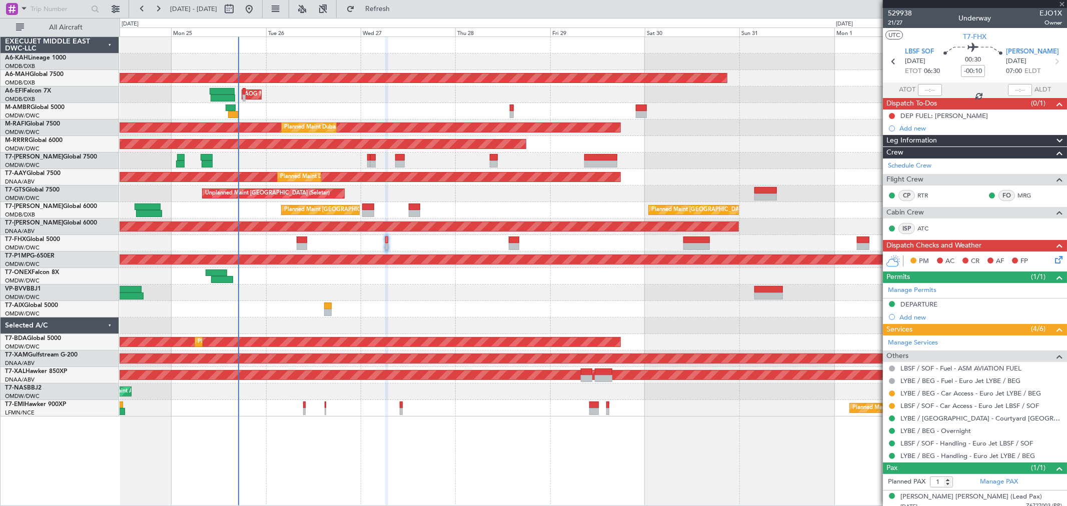
type input "+00:15"
